Goal: Task Accomplishment & Management: Complete application form

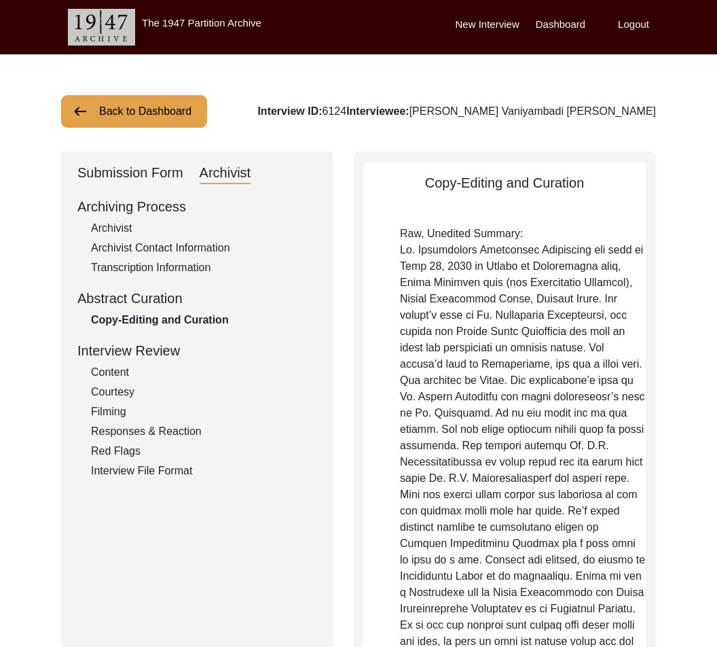
scroll to position [1236, 0]
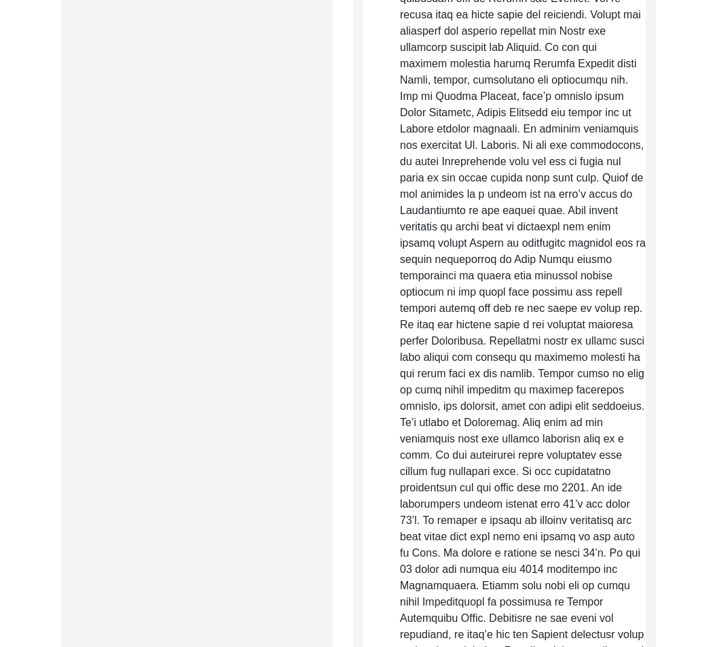
click at [507, 142] on p "Raw, Unedited Summary:" at bounding box center [523, 162] width 246 height 1386
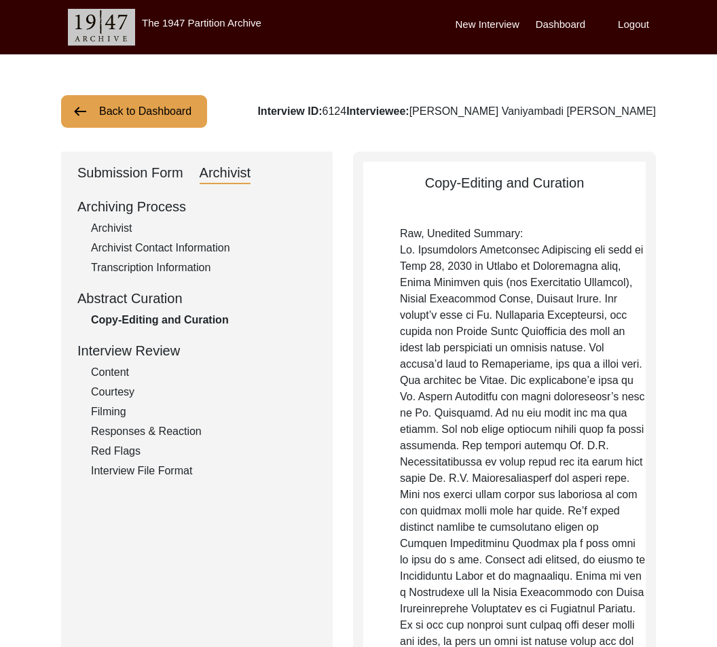
scroll to position [3, 0]
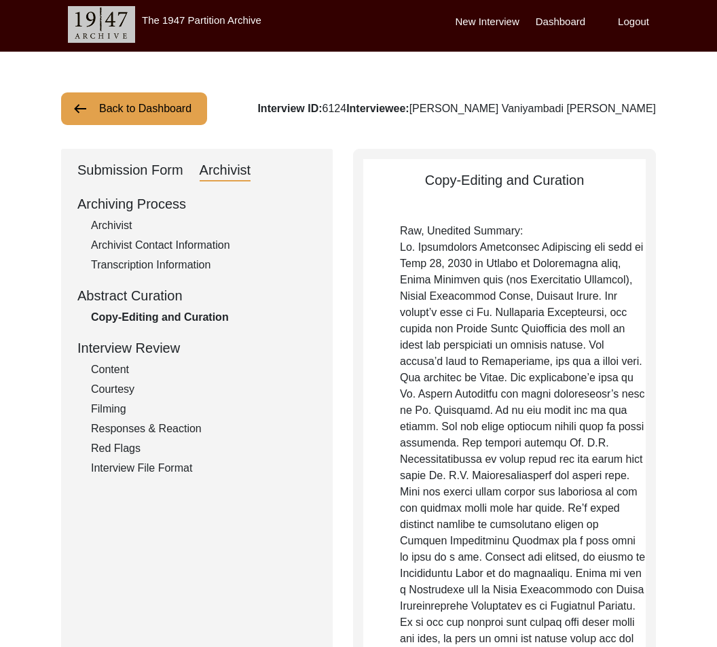
click at [179, 107] on button "Back to Dashboard" at bounding box center [134, 108] width 146 height 33
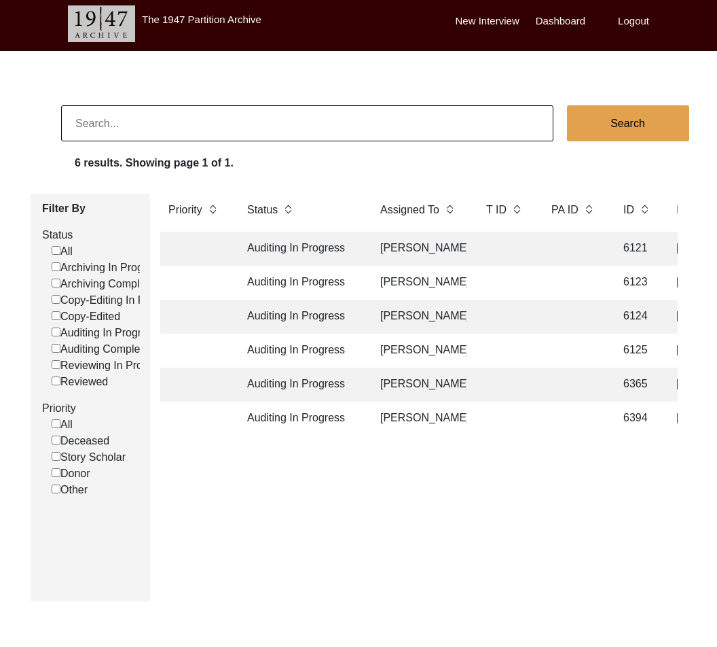
click at [306, 245] on td "Auditing In Progress" at bounding box center [300, 249] width 122 height 34
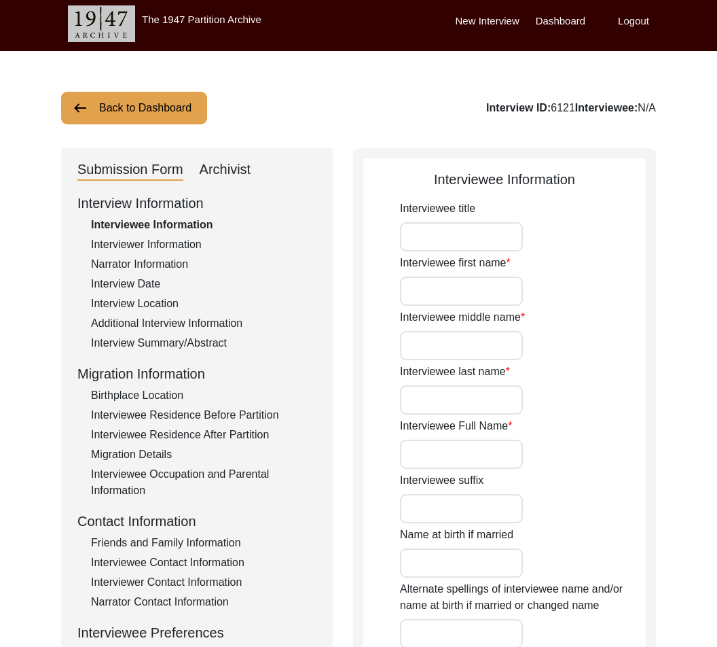
type input "Mr."
type input "[PERSON_NAME]"
type input "Sethi"
type input "[PERSON_NAME] [PERSON_NAME]"
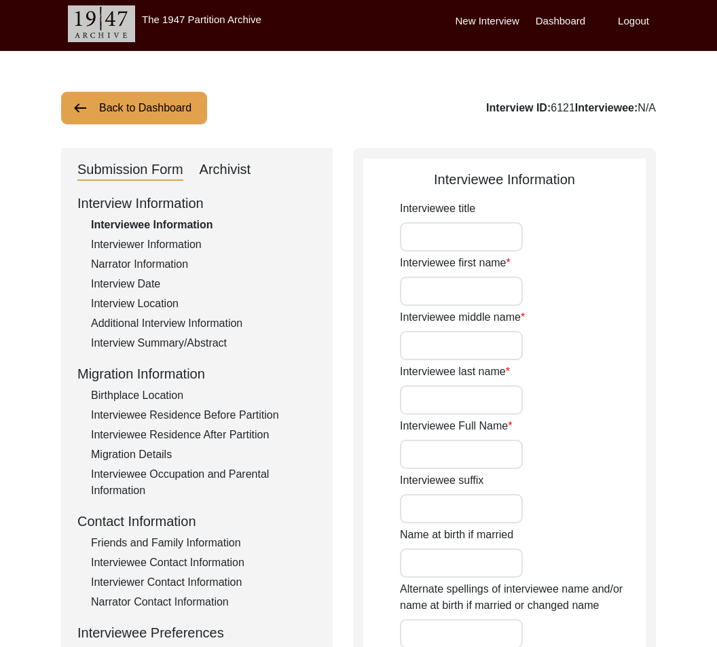
type input "N/A"
type input "[DATE]"
type input "N/A"
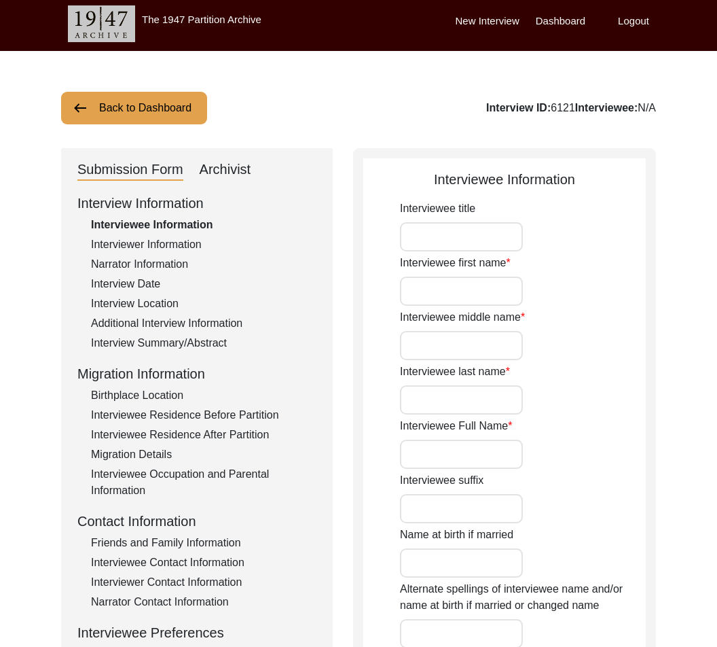
type input "80"
type input "[DEMOGRAPHIC_DATA]"
type input "N/A"
type textarea "N/A"
type input "N/A"
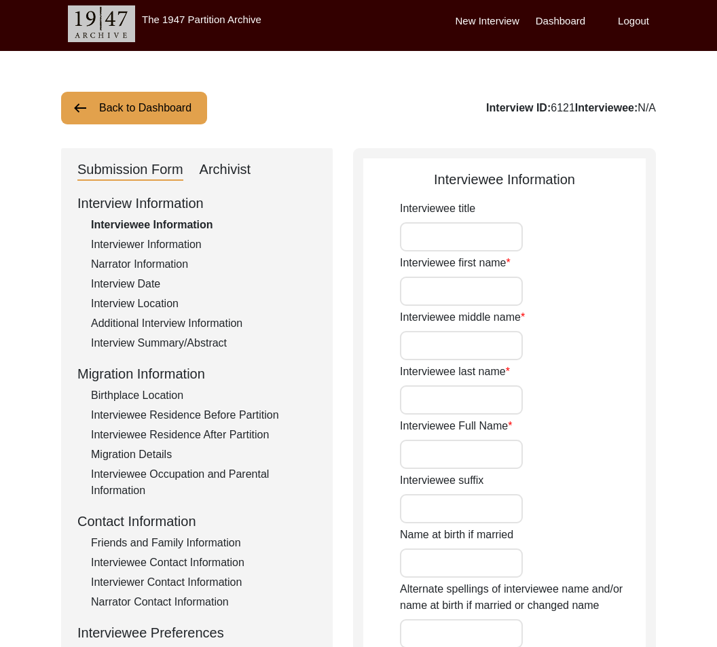
type input "N/A"
type input "[DEMOGRAPHIC_DATA]"
type input "N/A"
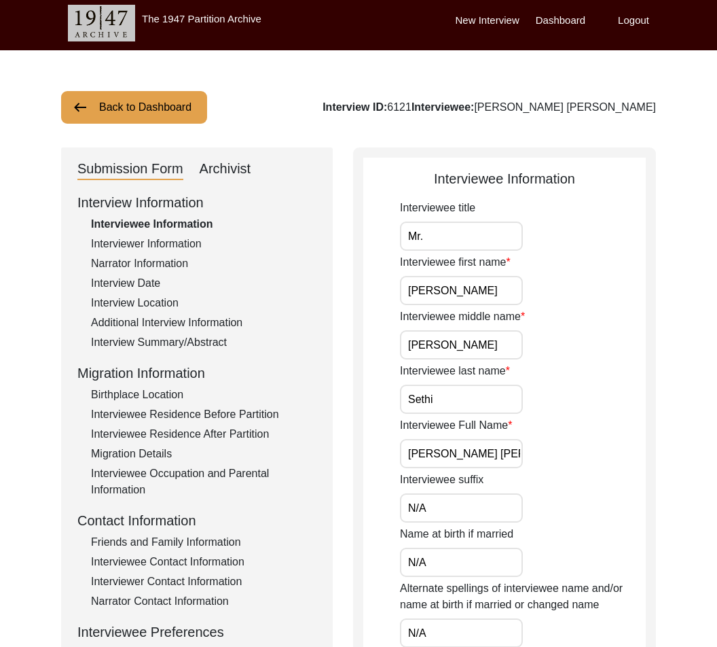
click at [228, 168] on div "Archivist" at bounding box center [226, 169] width 52 height 22
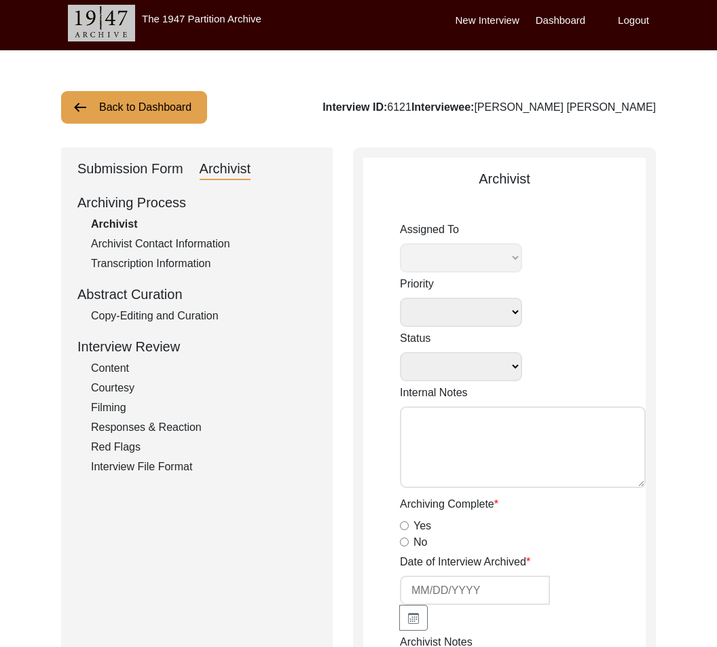
select select
select select "Auditing In Progress"
type textarea "[DATE] Victoria: assigned to Melody to audit. Please check your Archivist Folde…"
radio input "true"
type input "[DATE]"
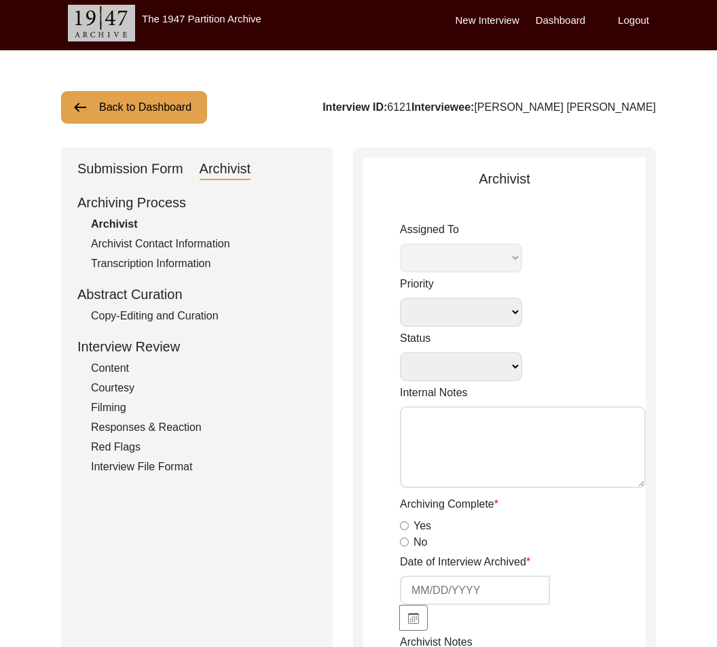
type textarea "Loremipsu 38 Dolors Amet Consectetur Adipiscinge Sed Doeiusmodte incid utla, et…"
type input "[DATE]"
radio input "true"
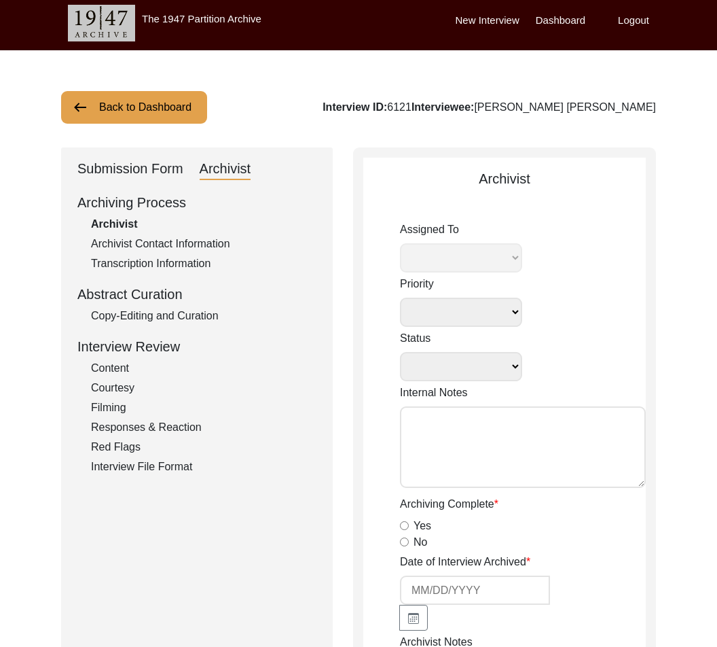
radio input "true"
type textarea "Friends and Family Contacts seem to be related to interviewer instead of interv…"
radio input "true"
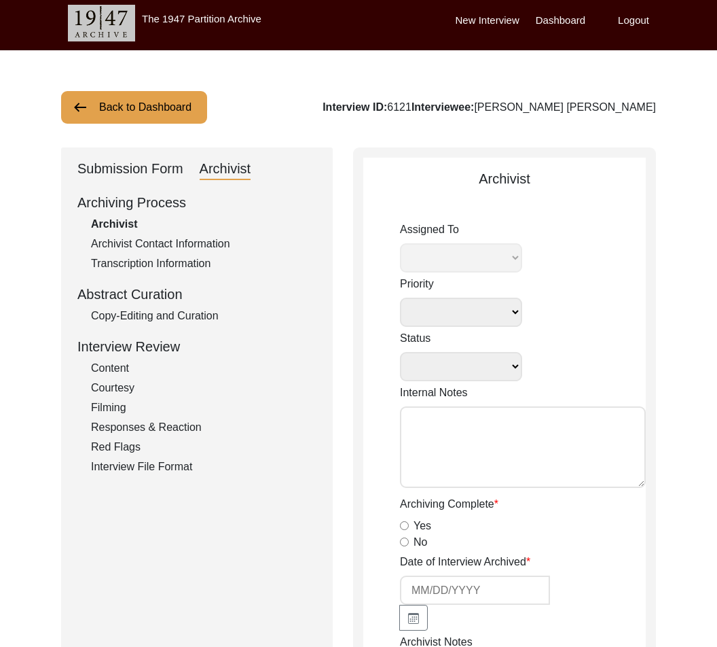
radio input "true"
type input "2:08:07"
radio input "true"
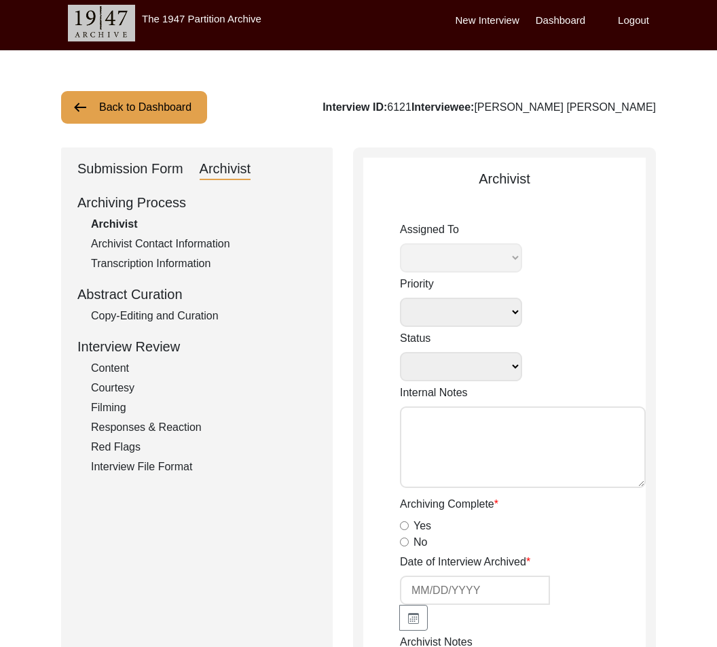
radio input "true"
type input "16"
radio input "true"
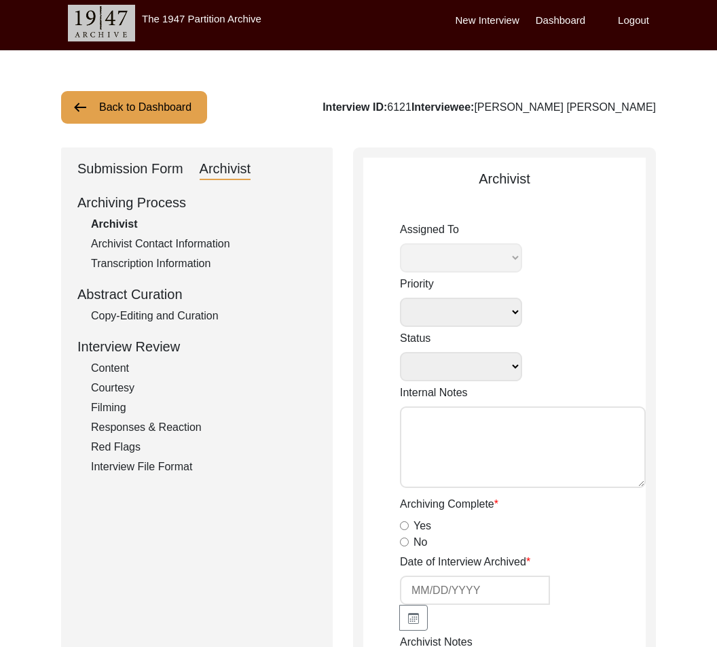
type textarea "N/A"
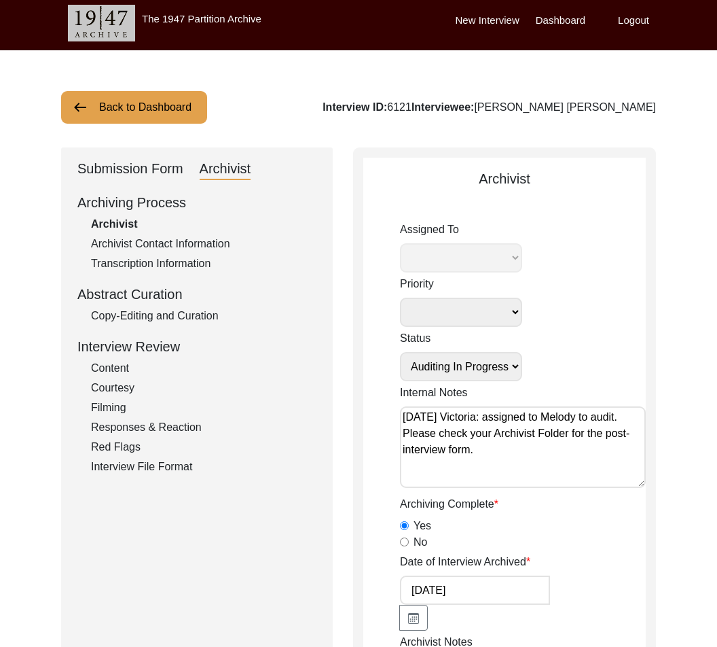
select select "556"
click at [150, 316] on div "Copy-Editing and Curation" at bounding box center [204, 316] width 226 height 16
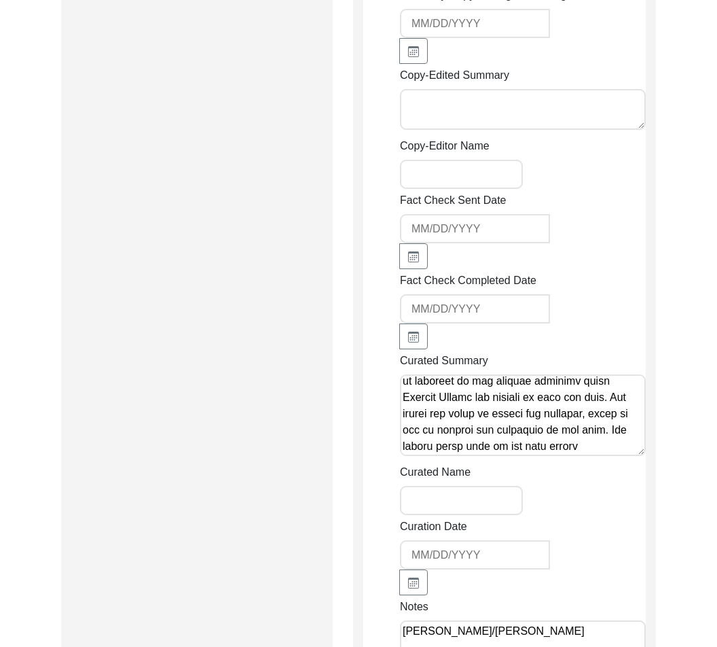
scroll to position [2281, 0]
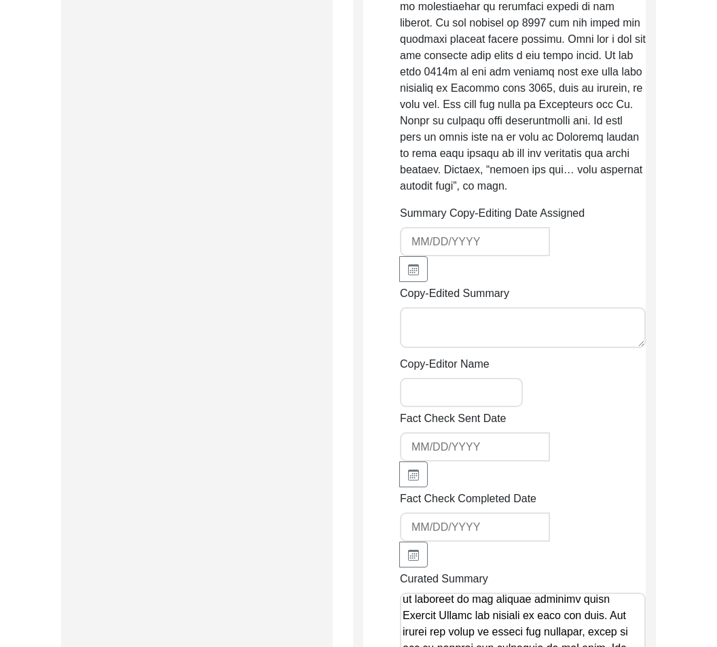
click at [499, 326] on textarea "Copy-Edited Summary" at bounding box center [523, 327] width 246 height 41
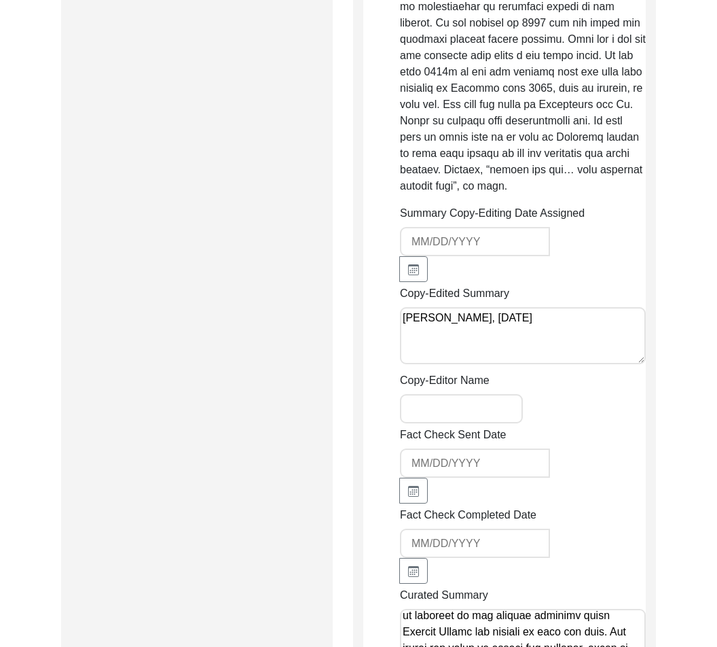
paste textarea "Lo. Ipsumdol Sitam Conse adi elit se Doeiusmo te Incididun 3,4961. Utl etdolo, …"
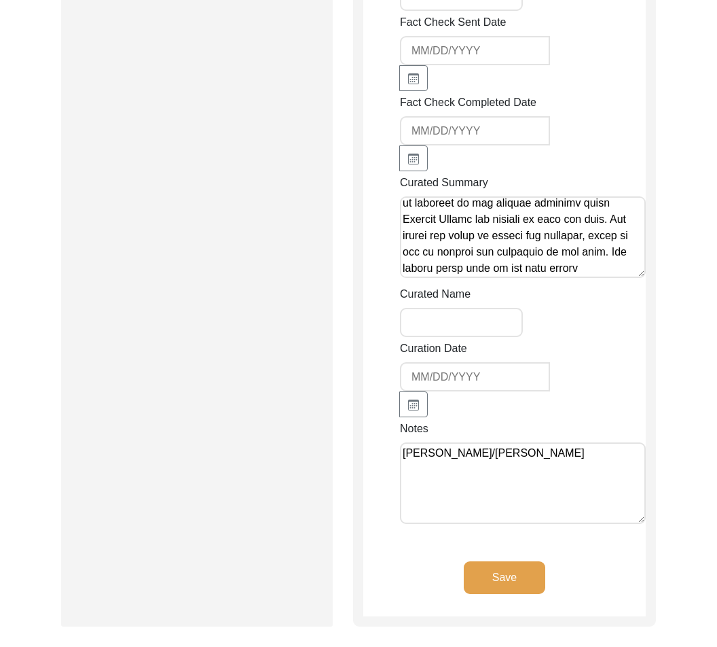
scroll to position [3740, 0]
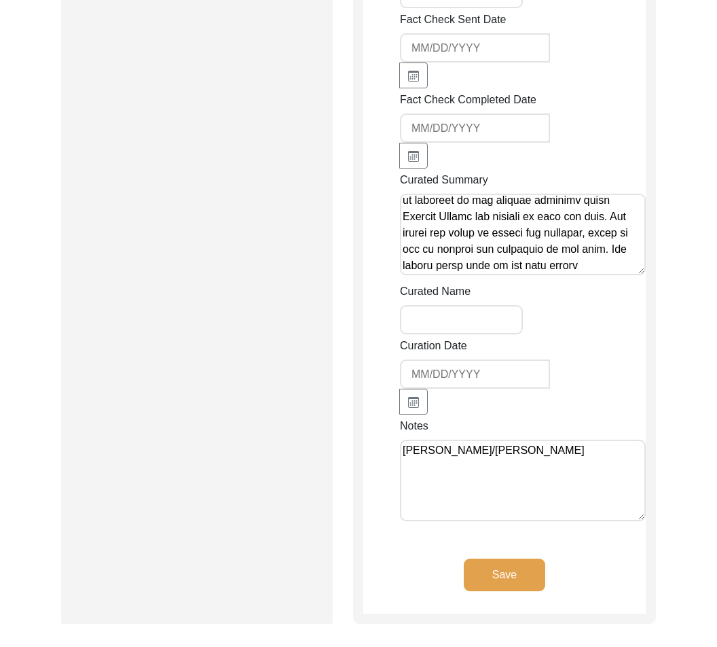
type textarea "Loremi Dolo, Sitamet 4 8692 Co. Adipisci Elits Doeiu tem inci ut Laboreet do Ma…"
click at [537, 459] on textarea "[PERSON_NAME]/[PERSON_NAME]" at bounding box center [523, 481] width 246 height 82
paste textarea "Loremip “do” si “Am. Consecte Adipi Elits” Doeiusm “Te” in utlaboree Dolor “ma …"
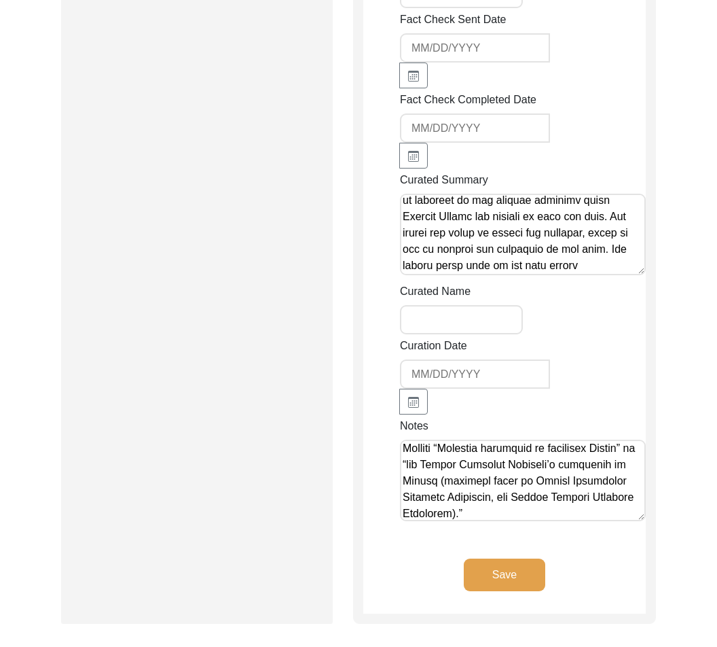
scroll to position [3641, 0]
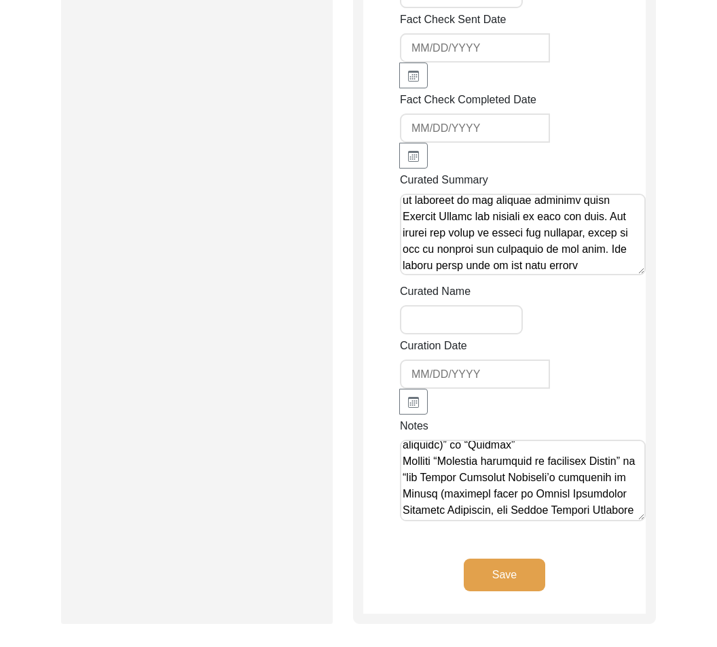
type textarea "Loremip/Dolor Sitame, 20/1/3834: Consect “ad” el “Se. Doeiusmo Tempo Incid” Utl…"
click at [474, 570] on button "Save" at bounding box center [505, 574] width 82 height 33
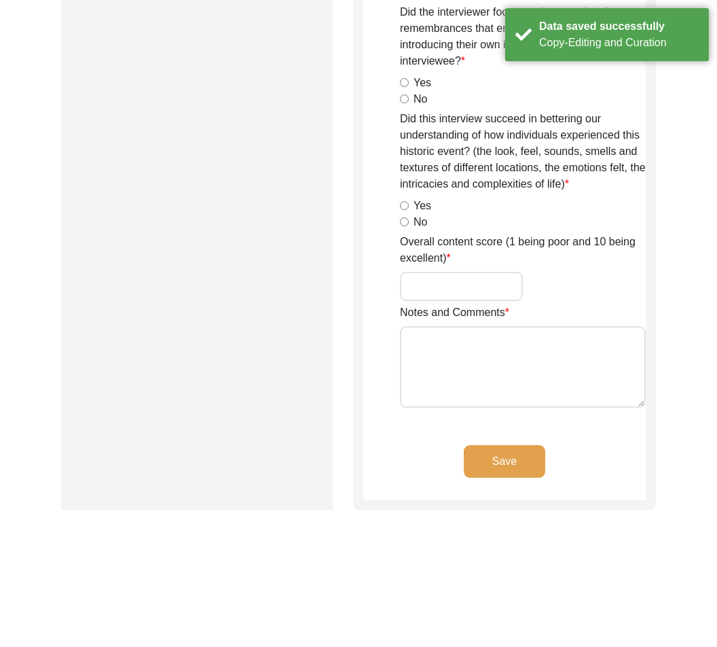
scroll to position [0, 0]
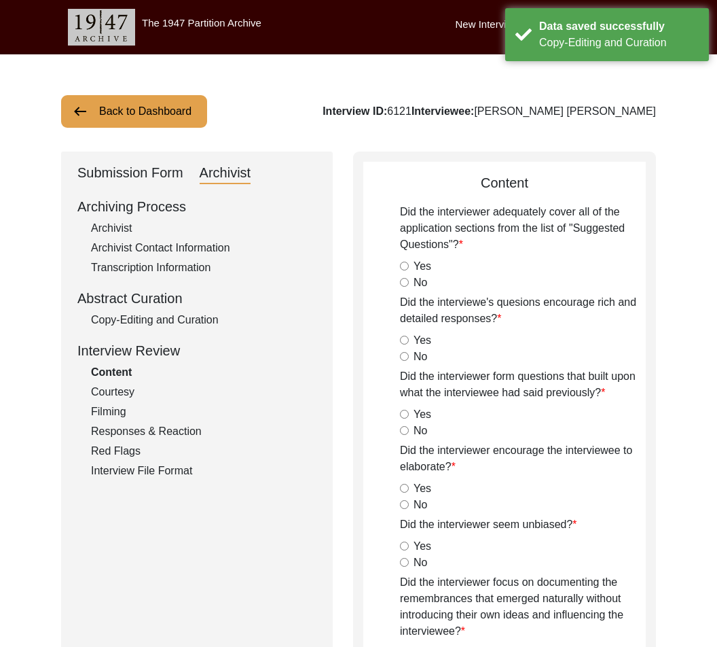
click at [142, 230] on div "Archivist" at bounding box center [204, 228] width 226 height 16
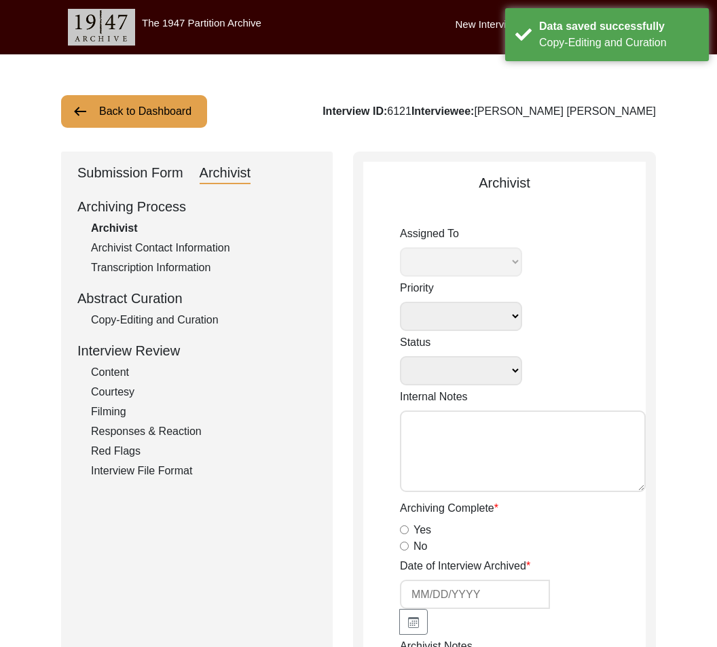
select select
select select "Auditing In Progress"
type textarea "[DATE] Victoria: assigned to Melody to audit. Please check your Archivist Folde…"
radio input "true"
type input "[DATE]"
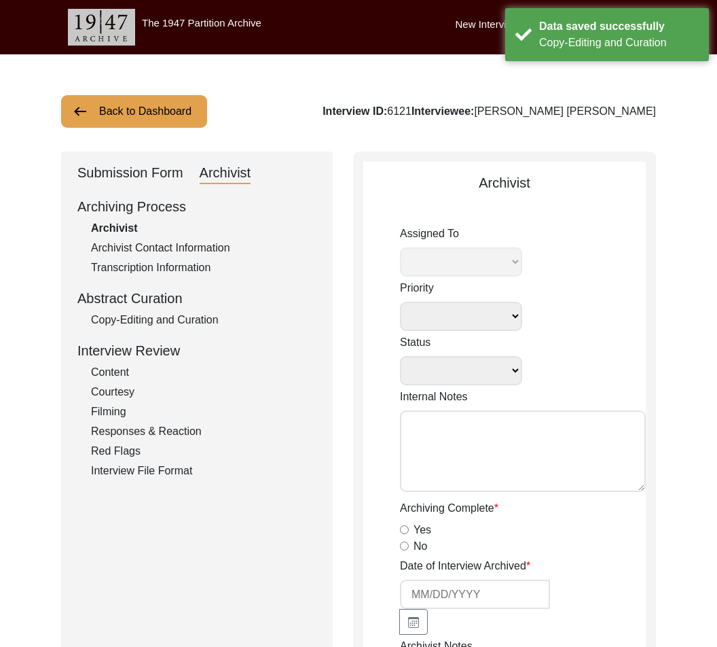
type textarea "Loremipsu 38 Dolors Amet Consectetur Adipiscinge Sed Doeiusmodte incid utla, et…"
type input "[DATE]"
radio input "true"
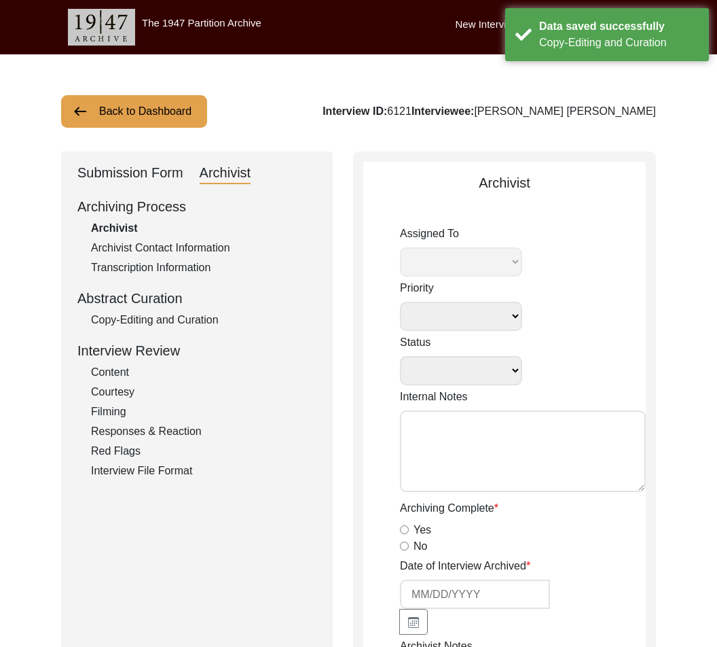
radio input "true"
type textarea "Friends and Family Contacts seem to be related to interviewer instead of interv…"
radio input "true"
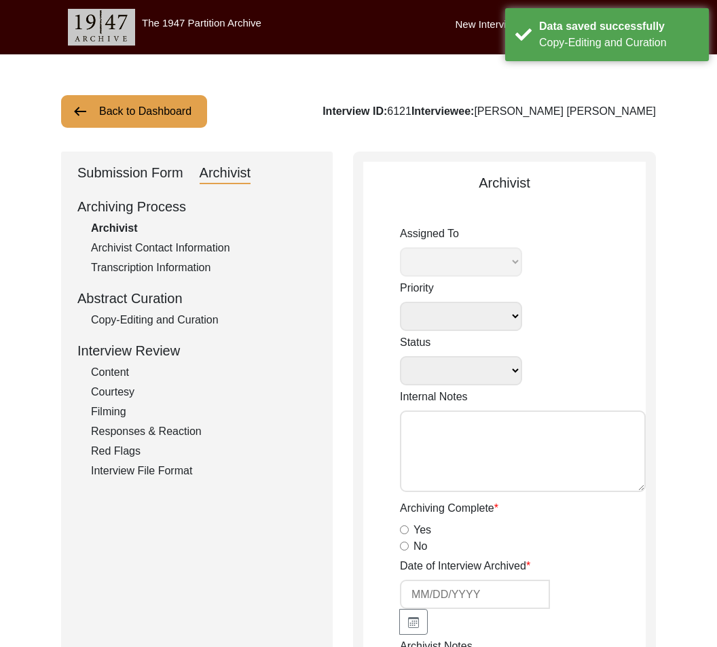
radio input "true"
type input "2:08:07"
radio input "true"
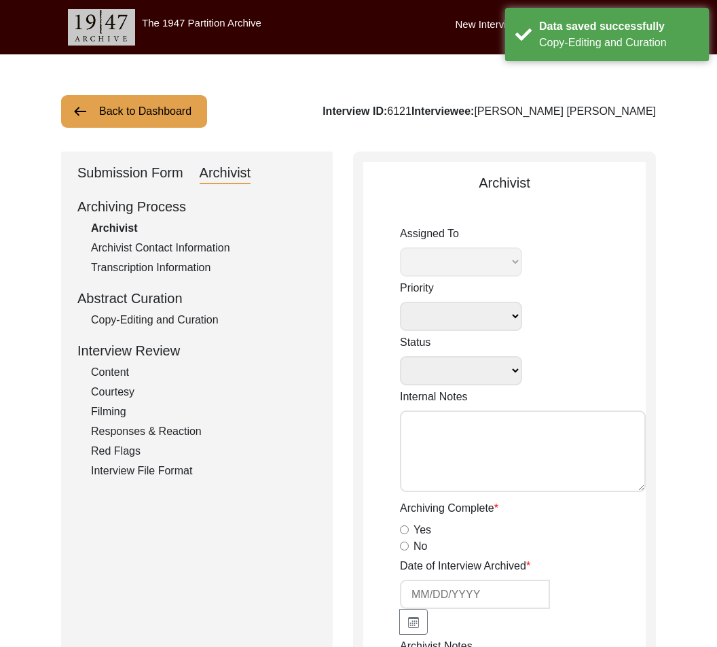
radio input "true"
type input "16"
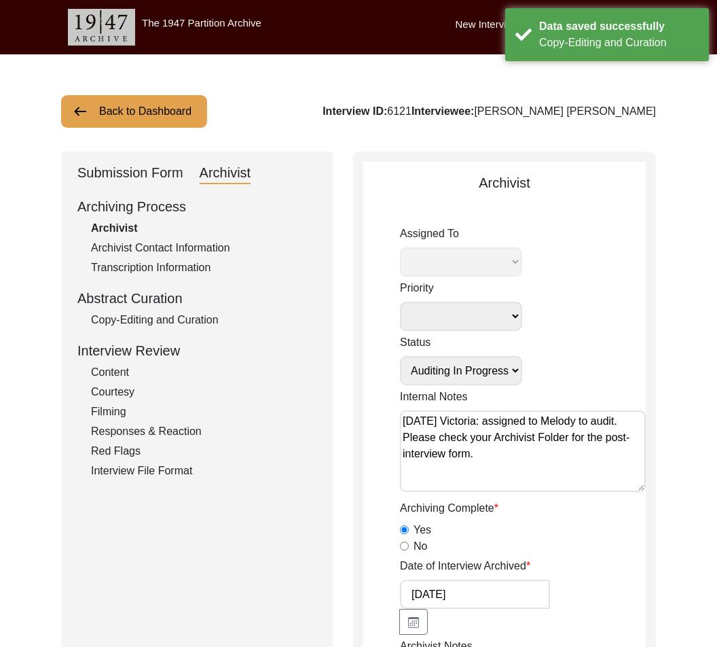
radio input "true"
type textarea "N/A"
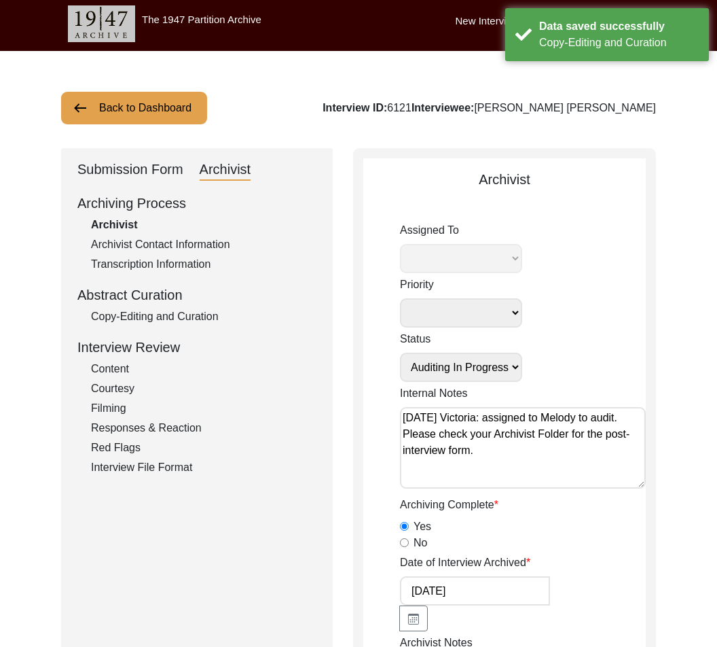
select select "556"
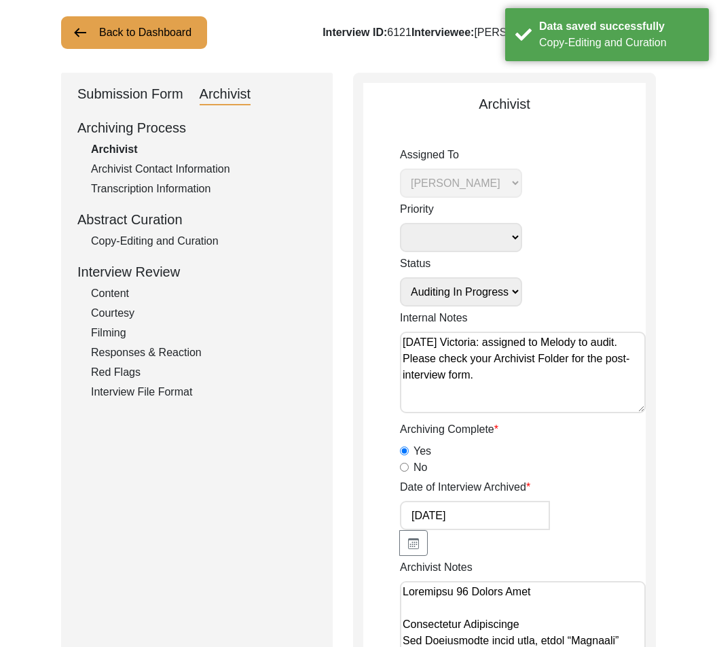
scroll to position [96, 0]
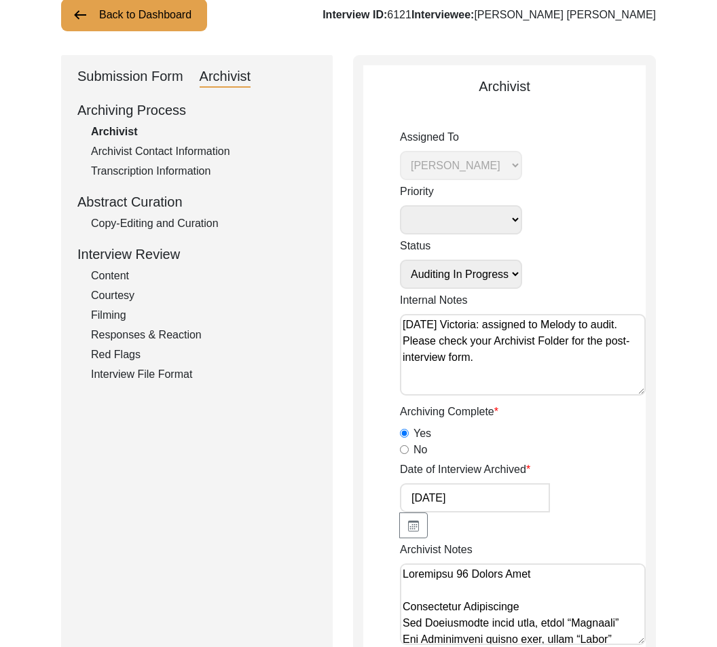
click at [470, 271] on select "Submission In Progress Submitted/Received Archiving In Progress Archiving Compl…" at bounding box center [461, 274] width 122 height 29
select select "Auditing Completed"
click at [400, 260] on select "Submission In Progress Submitted/Received Archiving In Progress Archiving Compl…" at bounding box center [461, 274] width 122 height 29
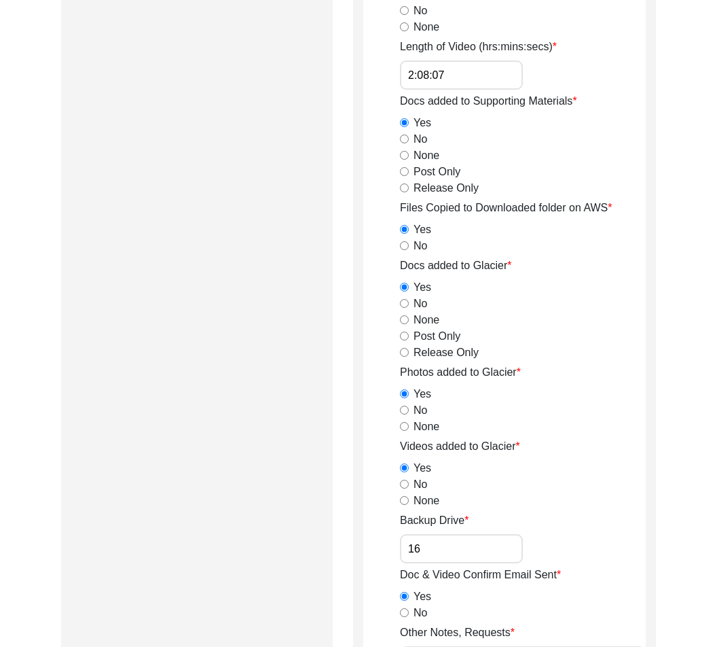
scroll to position [2062, 0]
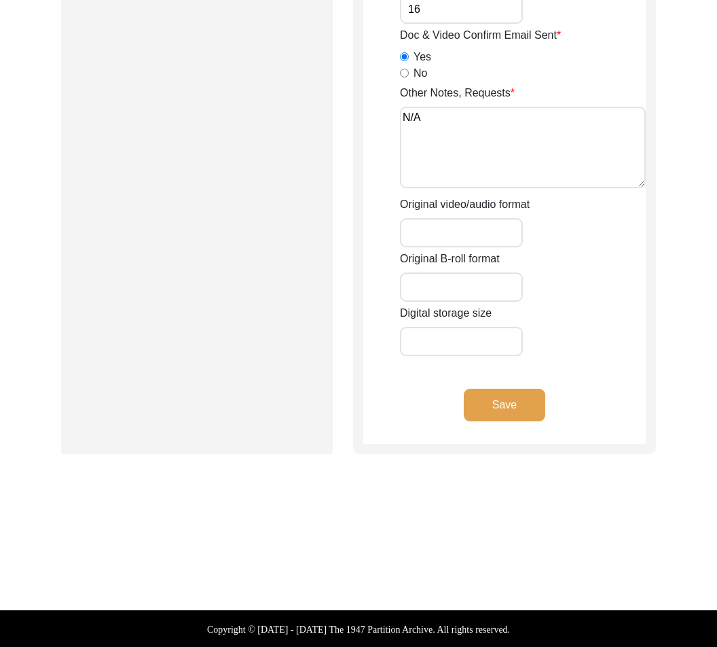
click at [503, 408] on button "Save" at bounding box center [505, 405] width 82 height 33
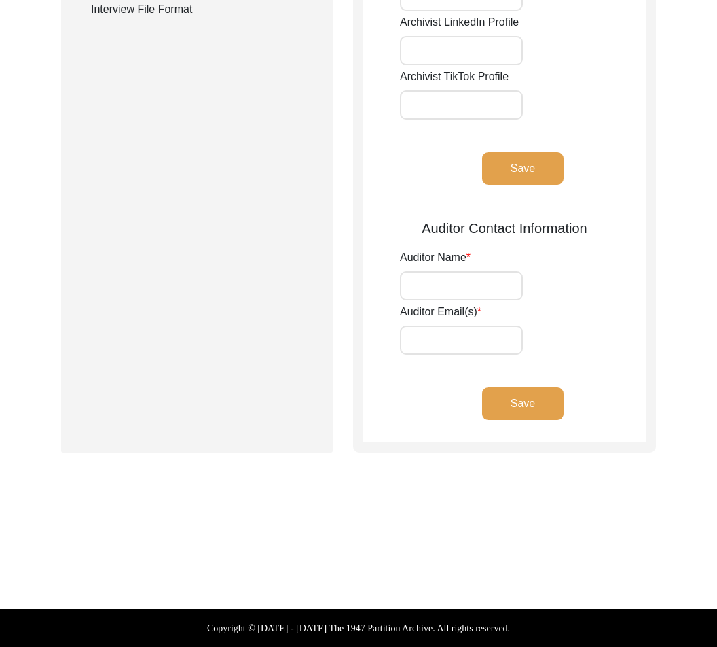
type input "Eden Hood"
type input "[EMAIL_ADDRESS][PERSON_NAME][DOMAIN_NAME]"
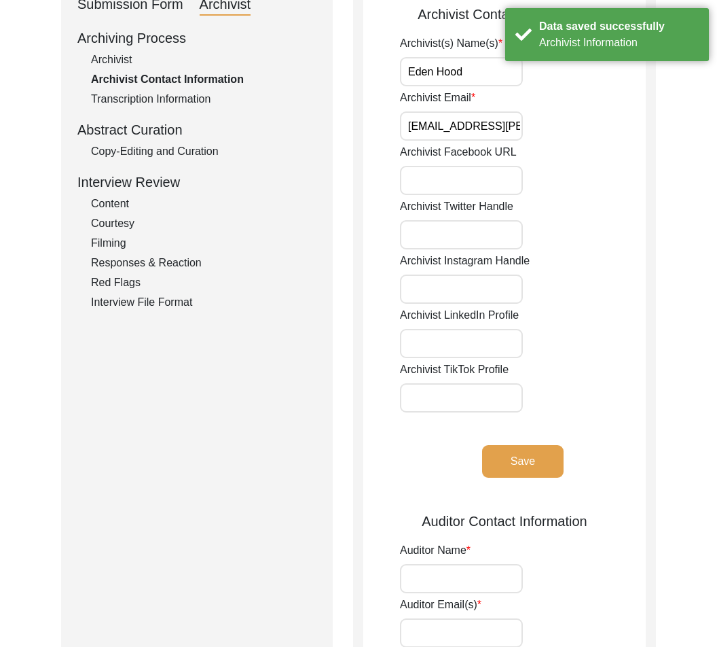
scroll to position [0, 0]
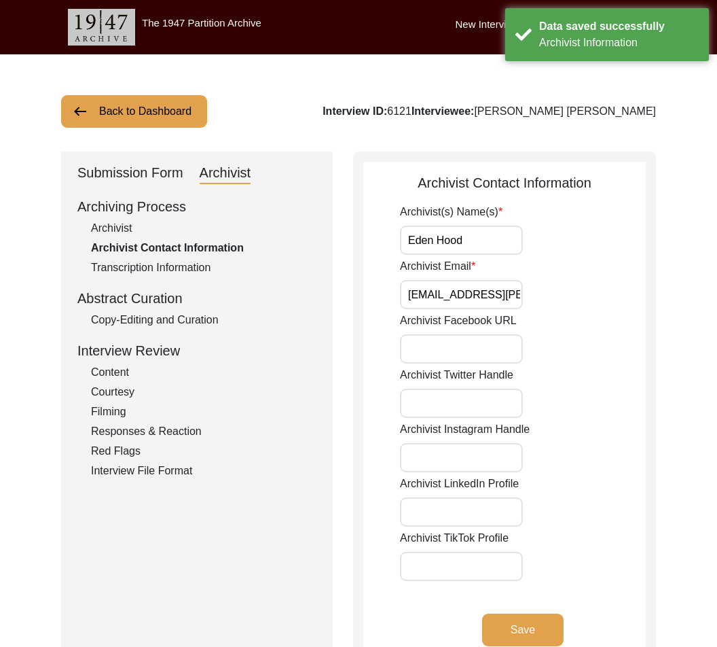
click at [192, 99] on button "Back to Dashboard" at bounding box center [134, 111] width 146 height 33
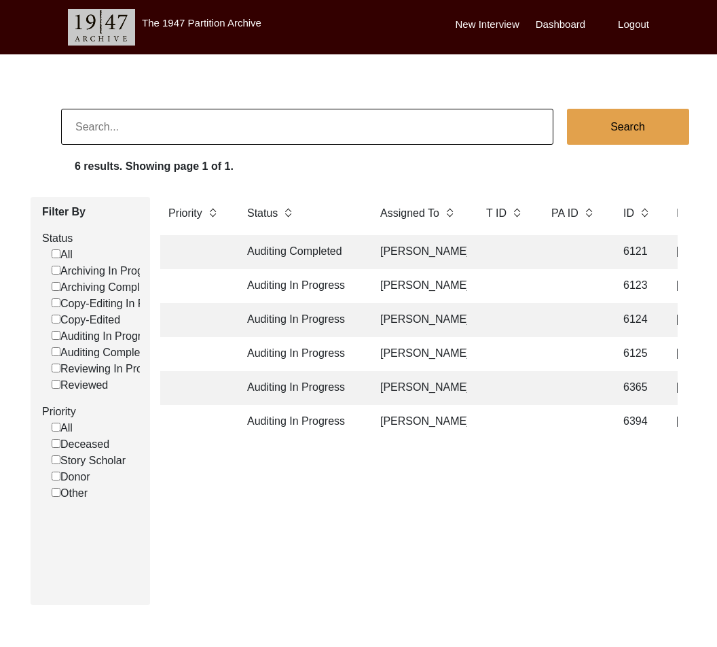
click at [486, 290] on td at bounding box center [505, 286] width 54 height 34
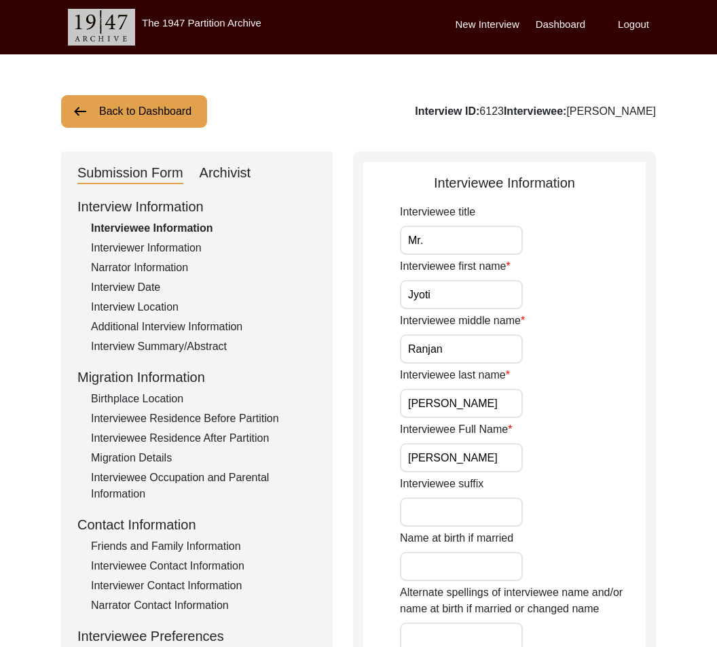
click at [203, 167] on div "Archivist" at bounding box center [226, 173] width 52 height 22
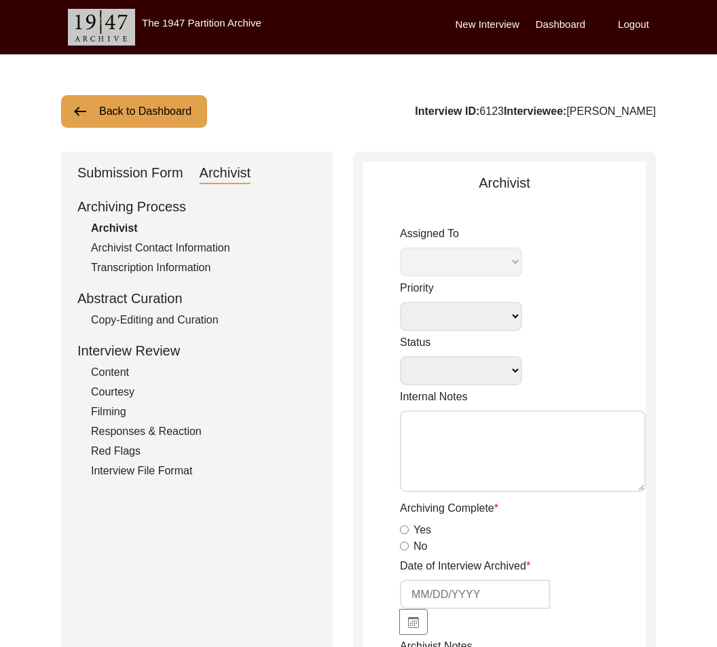
select select
select select "Auditing In Progress"
type textarea "[DATE] Victoria: assigned to Melody to audit. Please check your Archivist Folde…"
type input "[DATE]"
radio input "true"
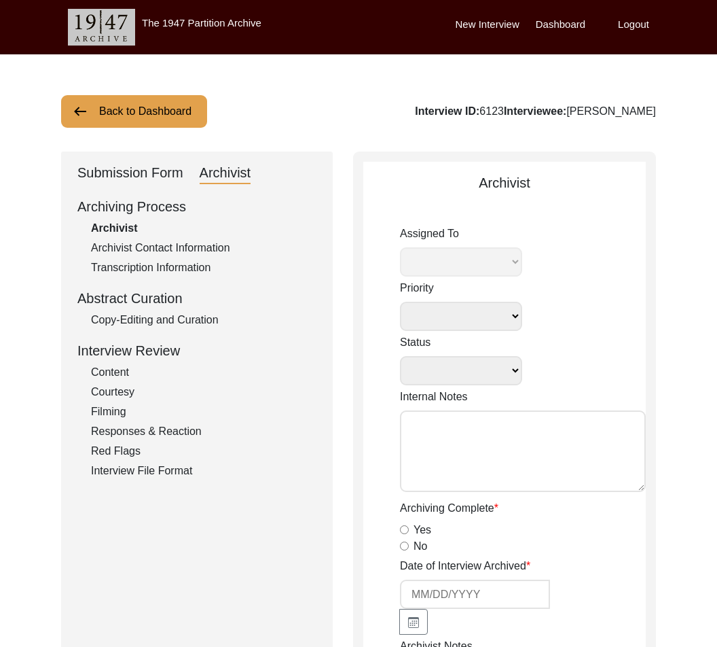
radio input "true"
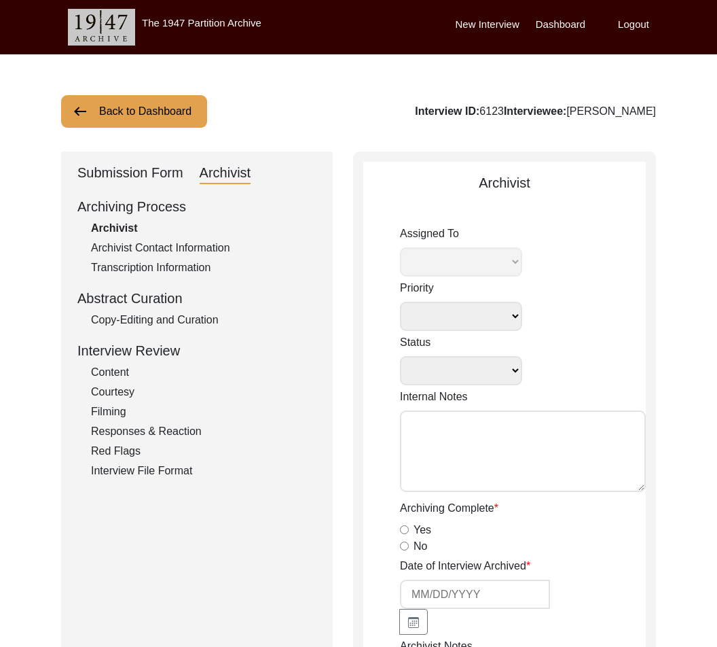
radio input "true"
type input "1:15:05"
radio input "true"
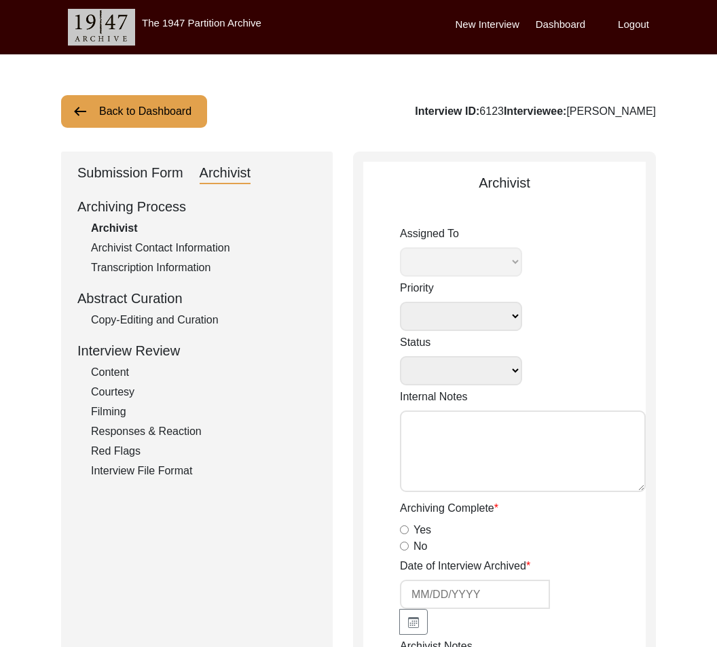
radio input "true"
type input "16"
radio input "true"
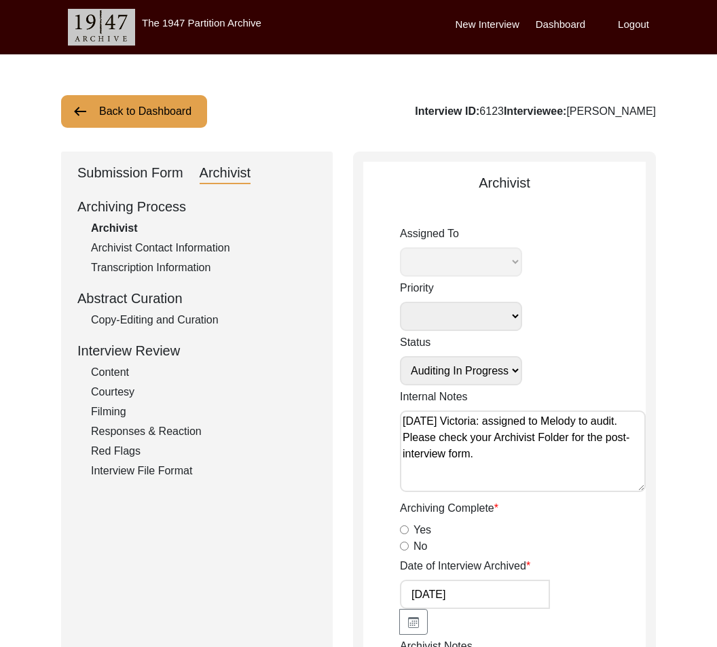
select select "556"
click at [135, 321] on div "Copy-Editing and Curation" at bounding box center [204, 320] width 226 height 16
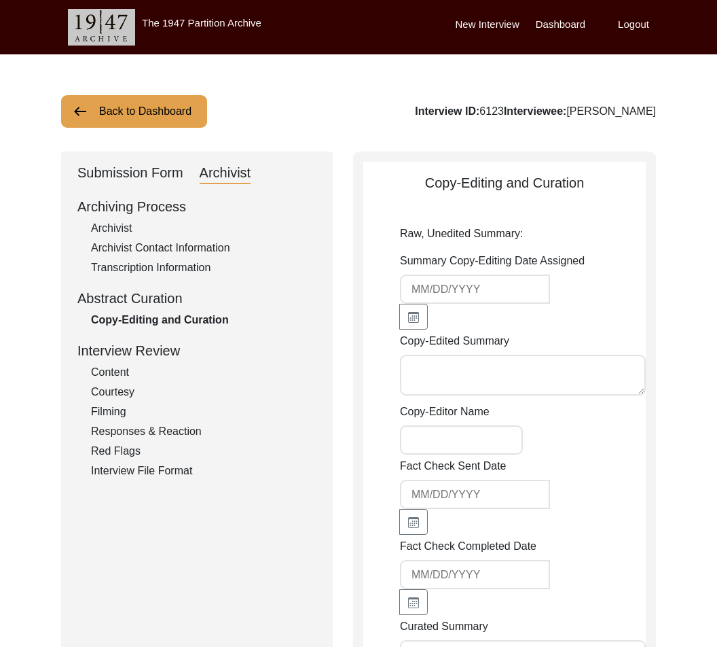
type textarea "Lorem Ipsumd Sit ame cons ad Elitsedd 5467 ei Temp Incidi. Utl etdolo mag a eni…"
type textarea "Pat"
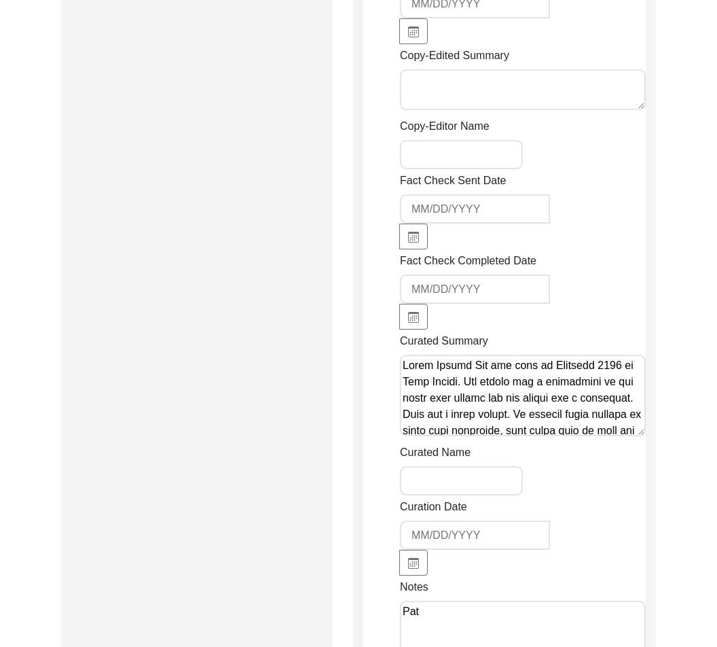
scroll to position [1748, 0]
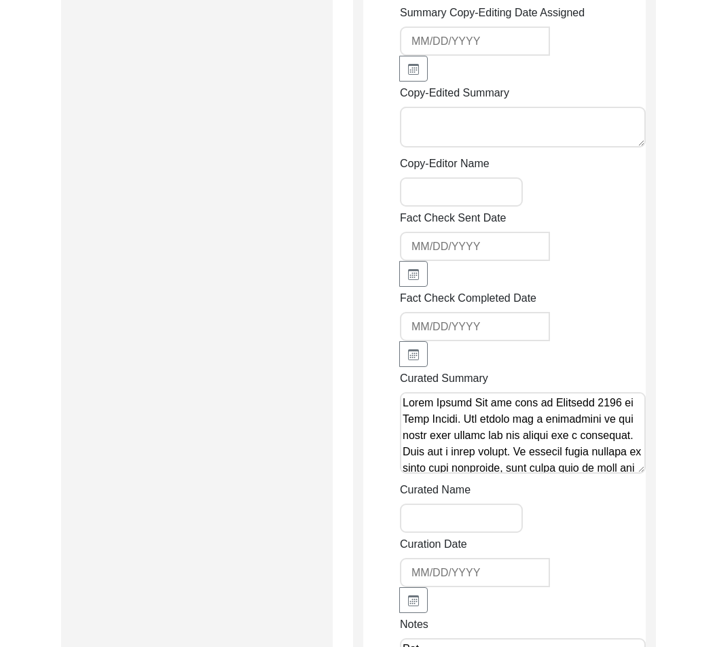
click at [514, 107] on textarea "Copy-Edited Summary" at bounding box center [523, 127] width 246 height 41
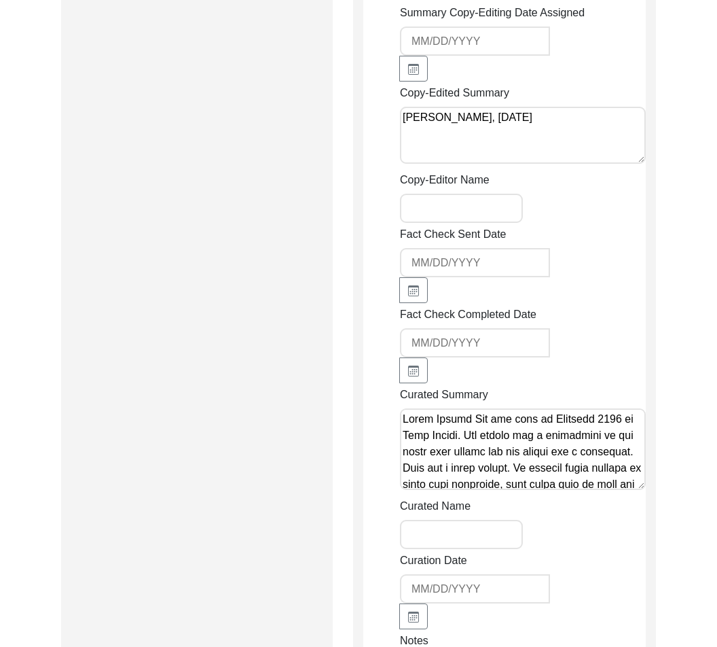
paste textarea "Lo. Ipsum Dolors Ame con adip el Seddoeiu 1784. Te inc utla et Dolorema. Ali en…"
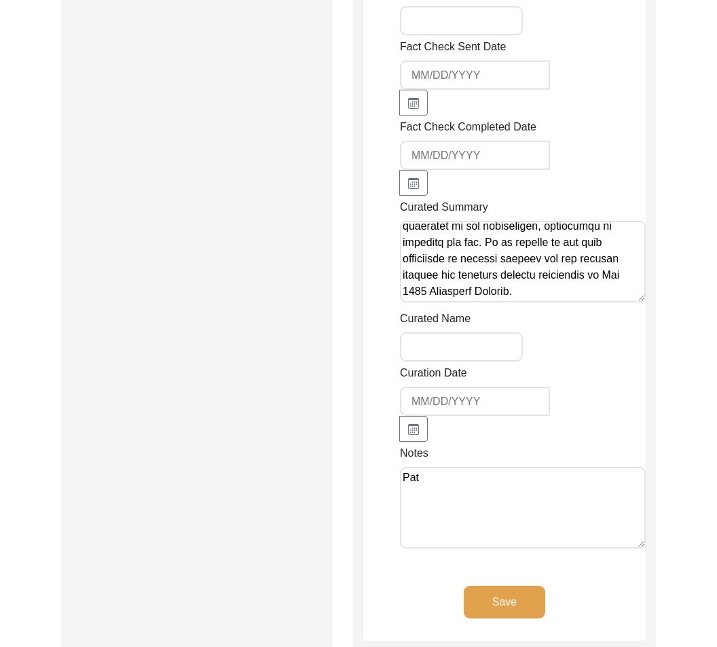
scroll to position [2850, 0]
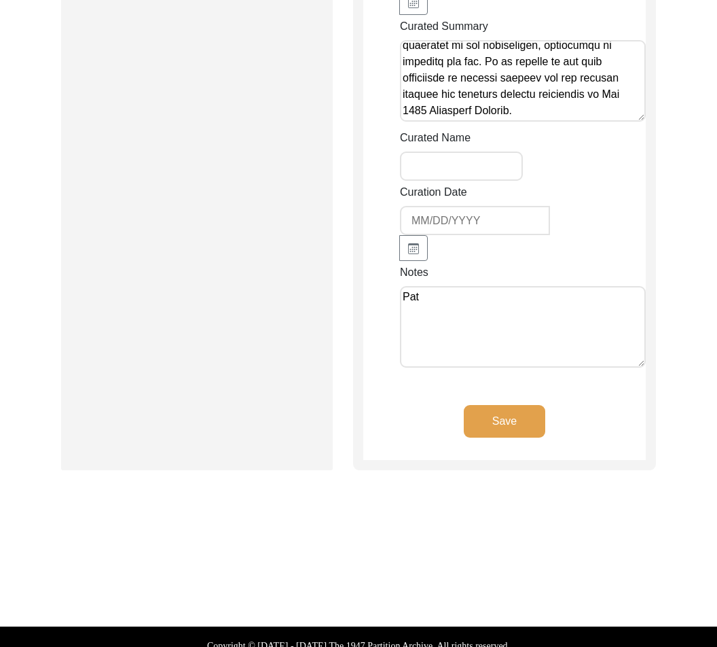
type textarea "Loremi Dolo, Sitamet 7 6215 Co. Adipi Elitse Doe tem inci ut Laboreet 1678. Do …"
click at [543, 326] on textarea "Pat" at bounding box center [523, 327] width 246 height 82
paste textarea "Loremip “do” si “Ametcons ad 0434” Elitsed “Doeius temporin ut labo Etdo Magnaa…"
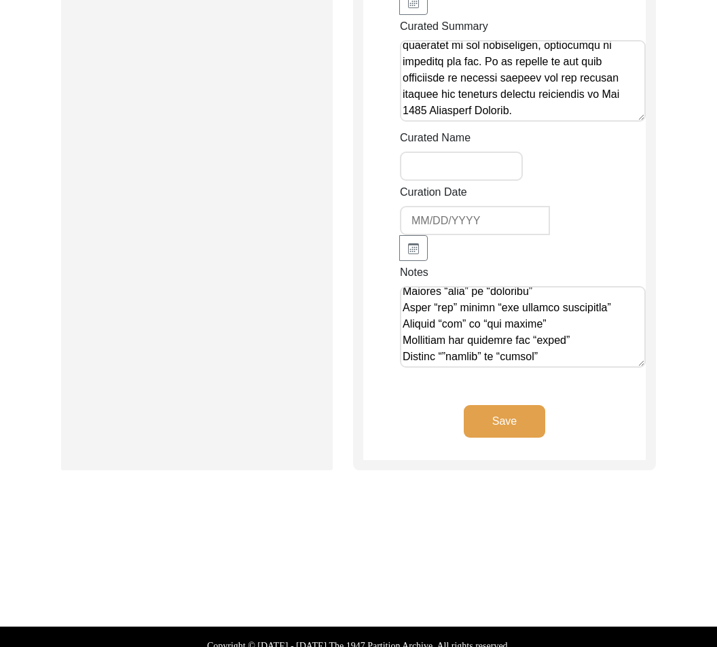
type textarea "Lor Ipsumd, 06/4/4766: Sitamet “co” ad “Elitsedd ei 7943” Tempori “Utlabo etdol…"
click at [486, 405] on button "Save" at bounding box center [505, 421] width 82 height 33
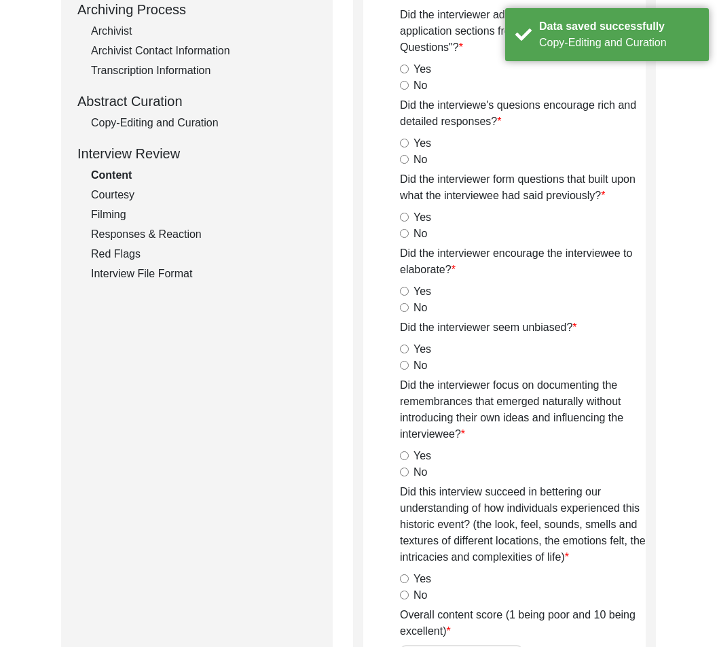
scroll to position [0, 0]
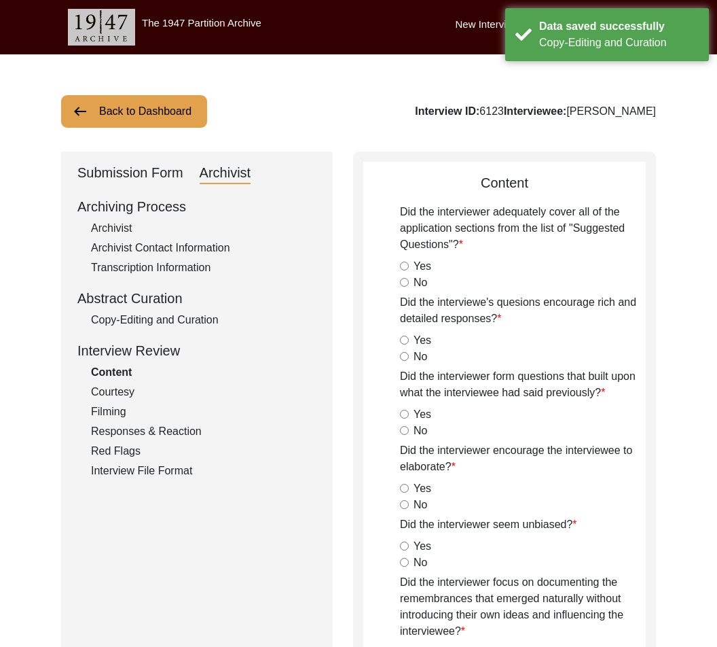
click at [195, 226] on div "Archivist" at bounding box center [204, 228] width 226 height 16
select select "556"
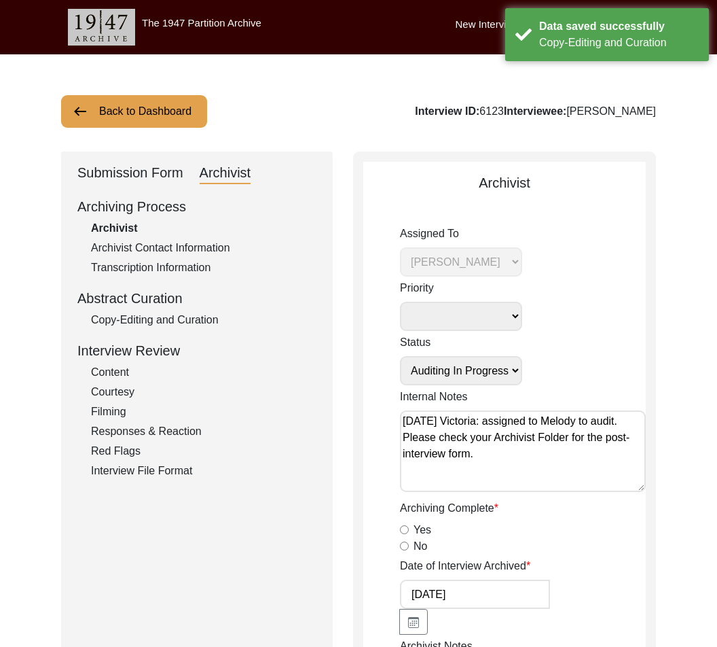
click at [453, 364] on select "Submission In Progress Submitted/Received Archiving In Progress Archiving Compl…" at bounding box center [461, 370] width 122 height 29
select select "Auditing Completed"
click at [400, 356] on select "Submission In Progress Submitted/Received Archiving In Progress Archiving Compl…" at bounding box center [461, 370] width 122 height 29
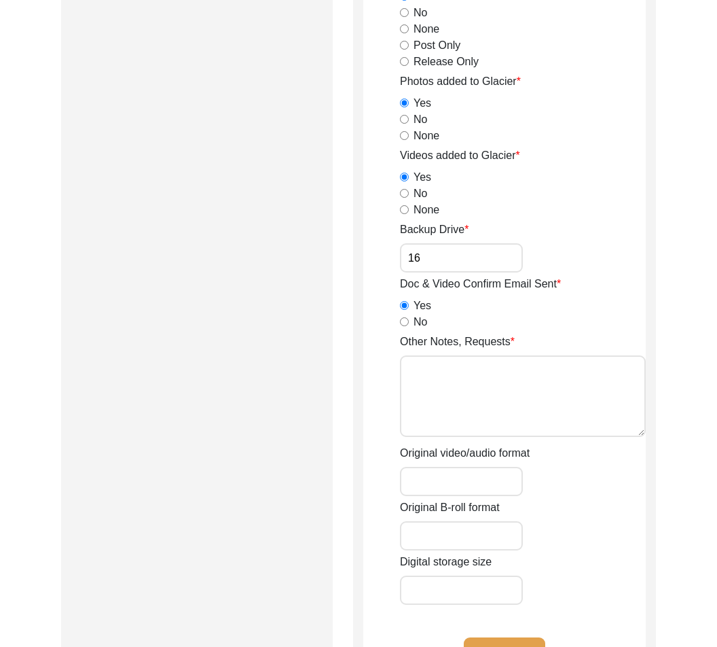
scroll to position [2062, 0]
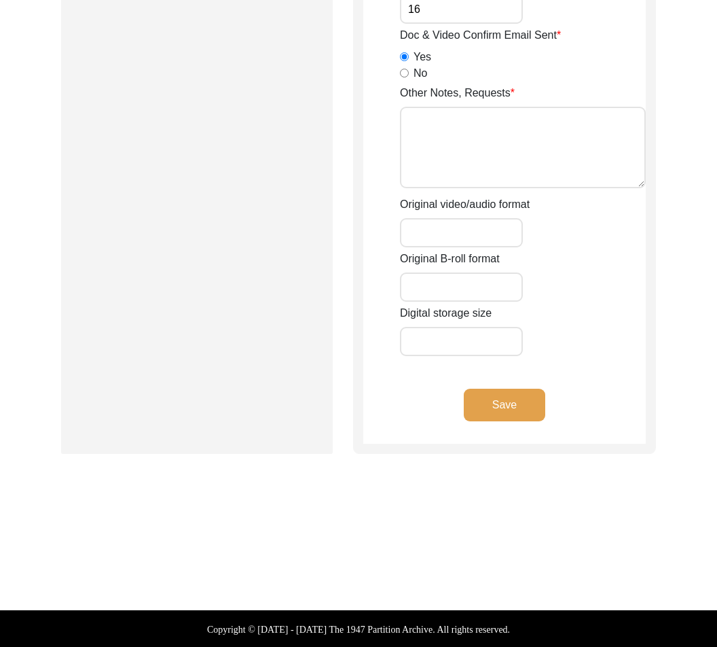
click at [533, 410] on button "Save" at bounding box center [505, 405] width 82 height 33
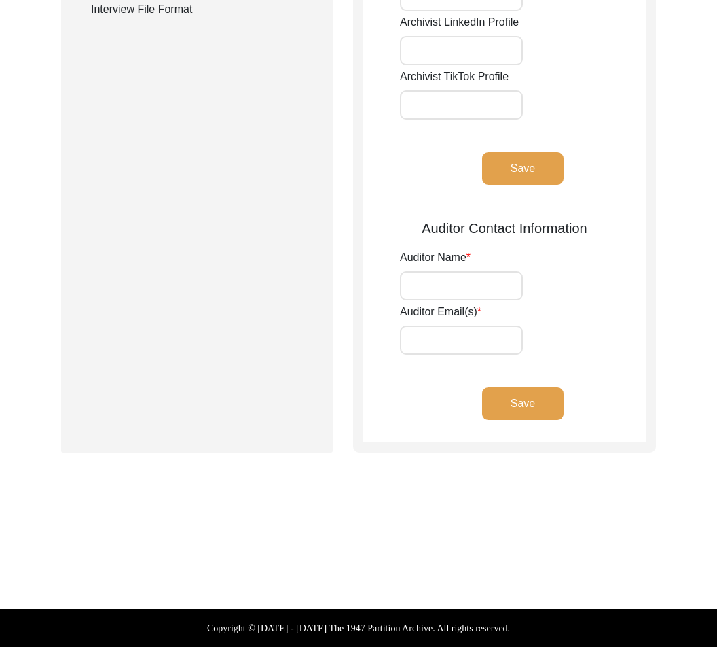
type input "Eden Hood"
type input "[EMAIL_ADDRESS][PERSON_NAME][DOMAIN_NAME]"
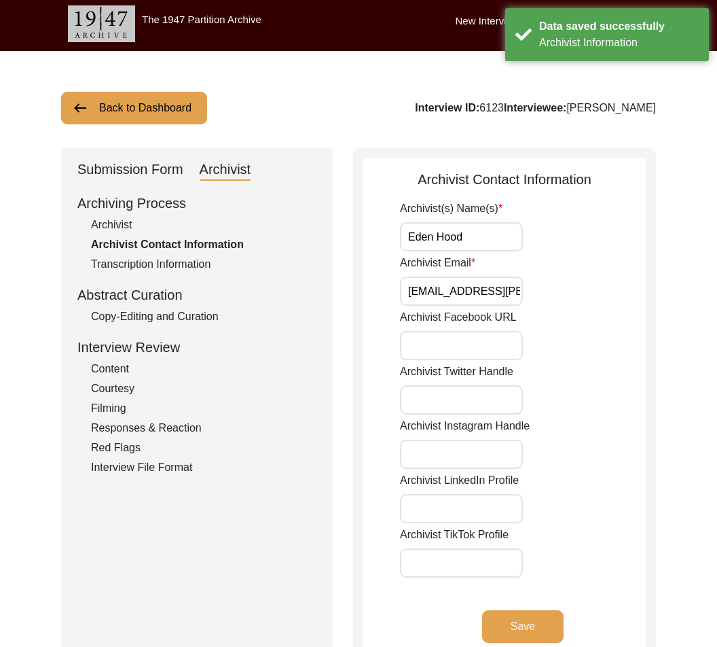
scroll to position [7, 0]
click at [132, 105] on button "Back to Dashboard" at bounding box center [134, 108] width 146 height 33
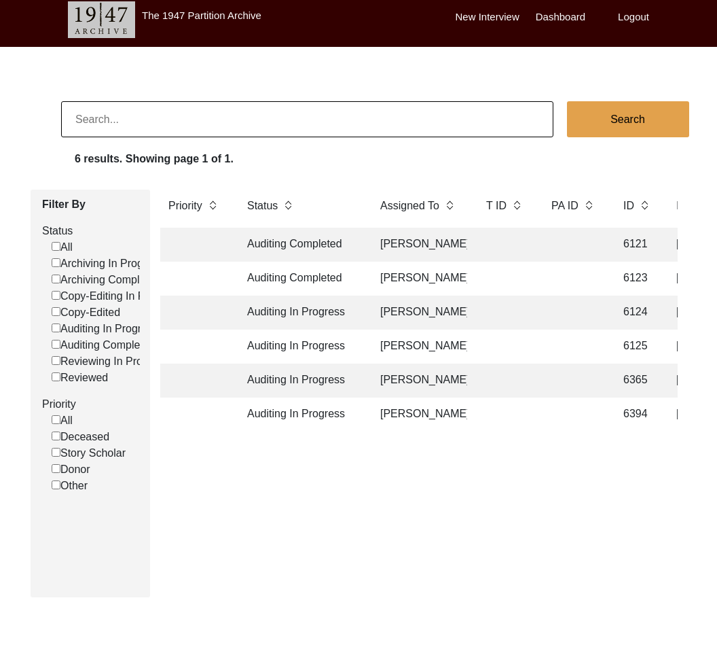
click at [343, 323] on td "Auditing In Progress" at bounding box center [300, 313] width 122 height 34
